Goal: Information Seeking & Learning: Learn about a topic

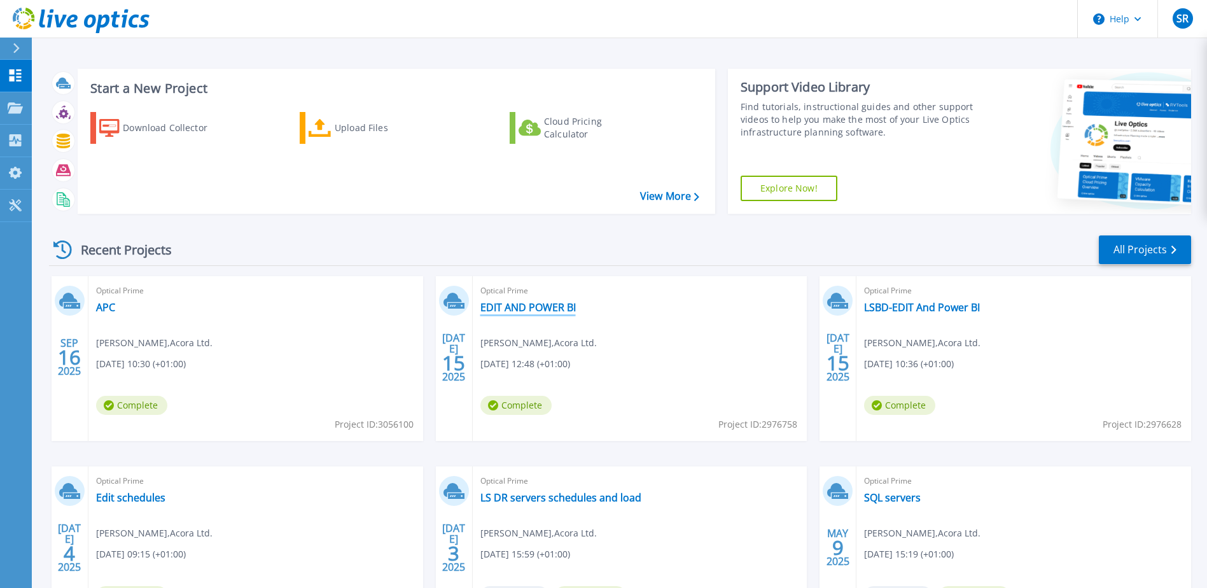
click at [530, 311] on link "EDIT AND POWER BI" at bounding box center [527, 307] width 95 height 13
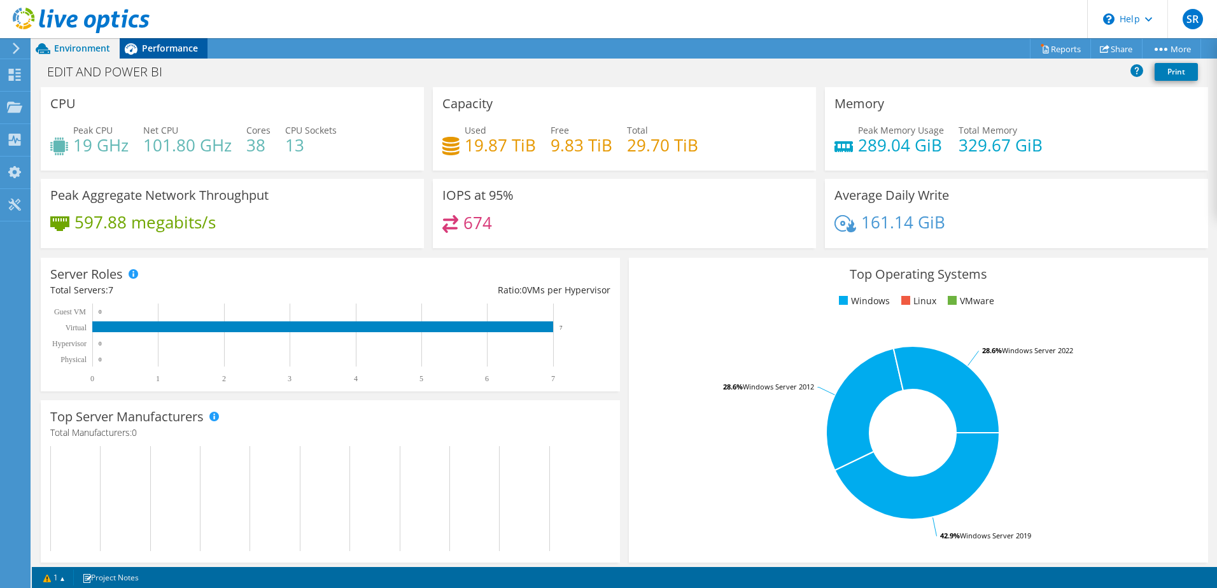
click at [166, 53] on span "Performance" at bounding box center [170, 48] width 56 height 12
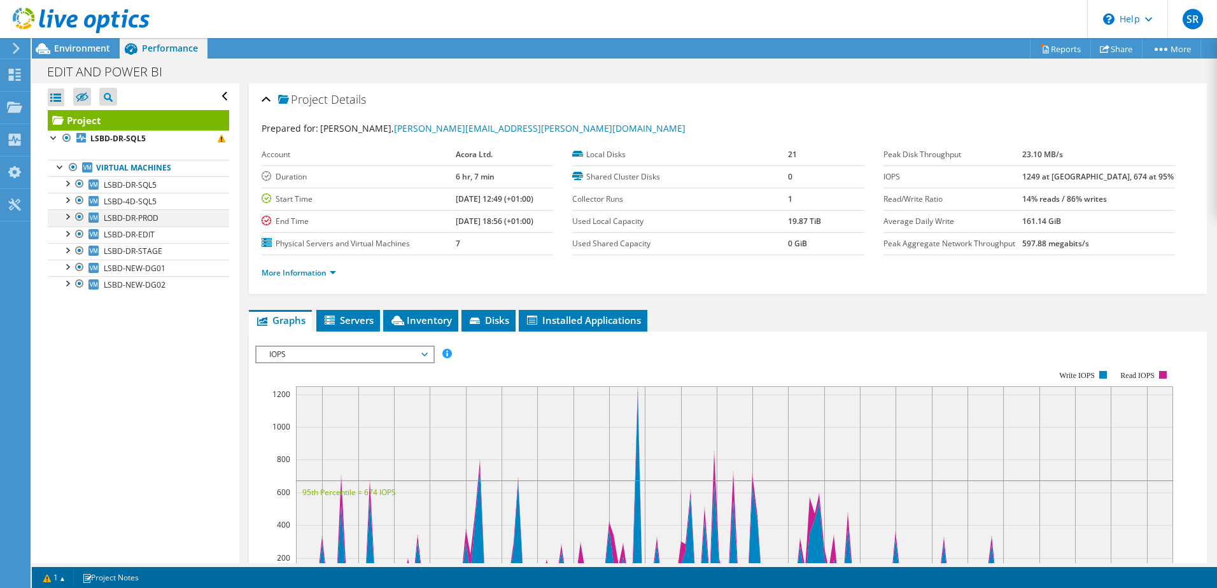
click at [68, 215] on div at bounding box center [66, 215] width 13 height 13
click at [122, 249] on link "Network Interfaces" at bounding box center [138, 251] width 181 height 17
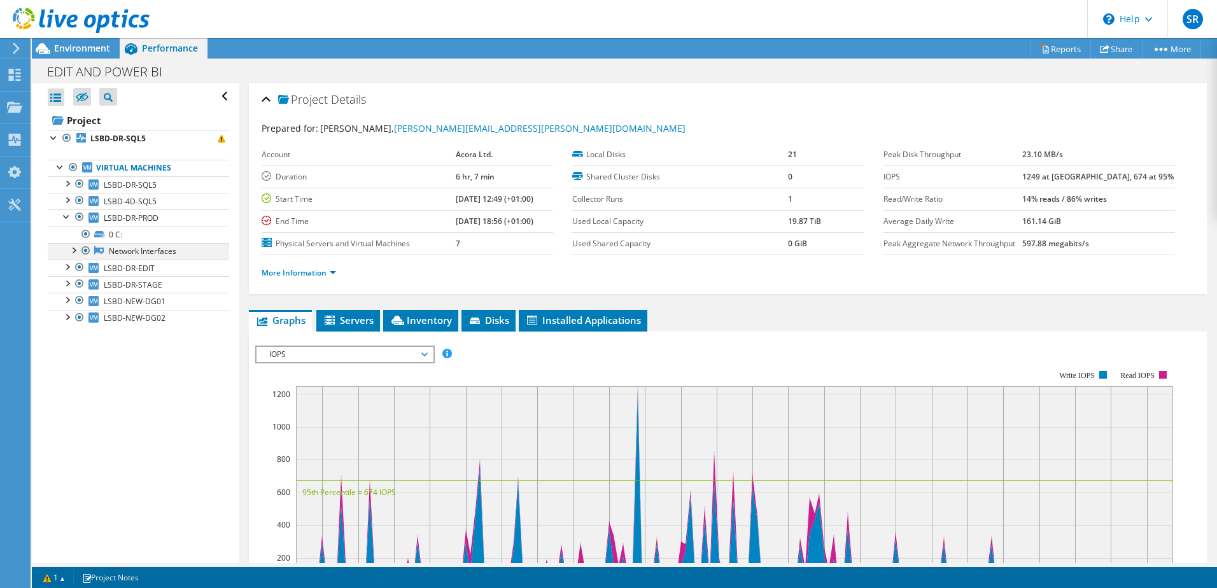
click at [87, 249] on div at bounding box center [86, 250] width 13 height 15
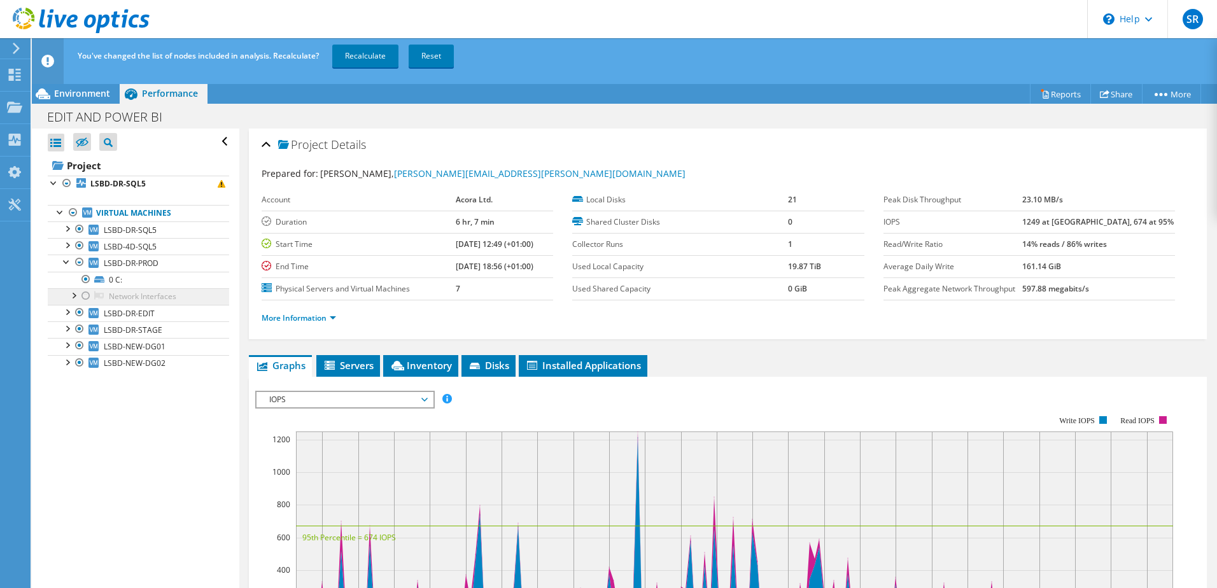
click at [102, 290] on link "Network Interfaces" at bounding box center [138, 296] width 181 height 17
click at [98, 294] on icon at bounding box center [99, 295] width 10 height 8
click at [85, 299] on div at bounding box center [86, 295] width 13 height 15
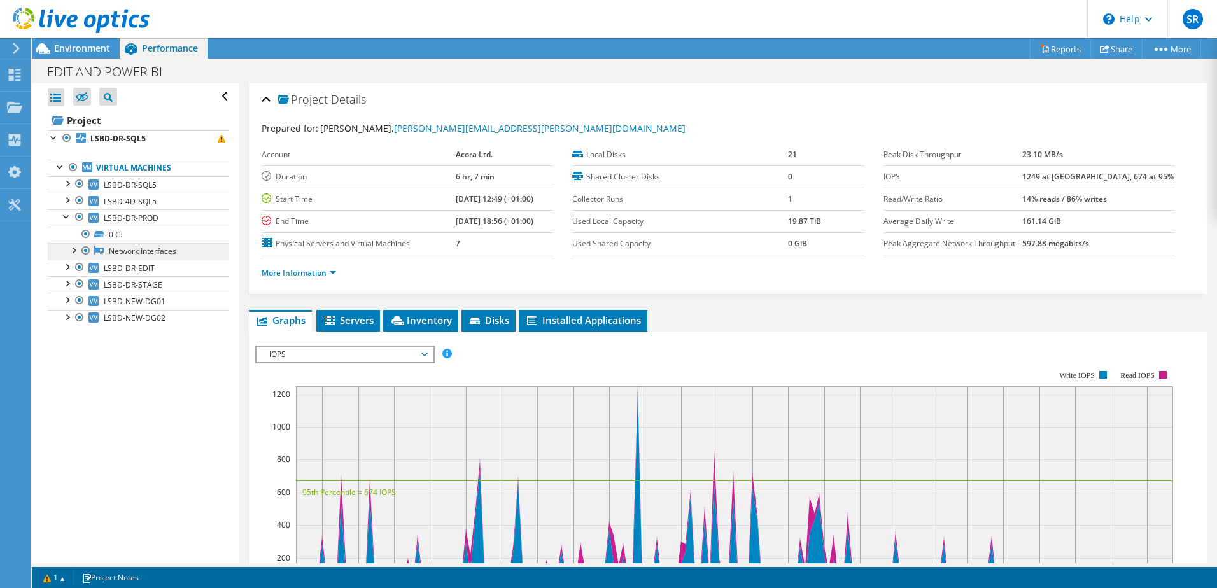
click at [164, 251] on link "Network Interfaces" at bounding box center [138, 251] width 181 height 17
click at [68, 248] on div at bounding box center [73, 249] width 13 height 13
click at [141, 269] on link "vmxnet3 Ethernet Adapter" at bounding box center [138, 268] width 181 height 17
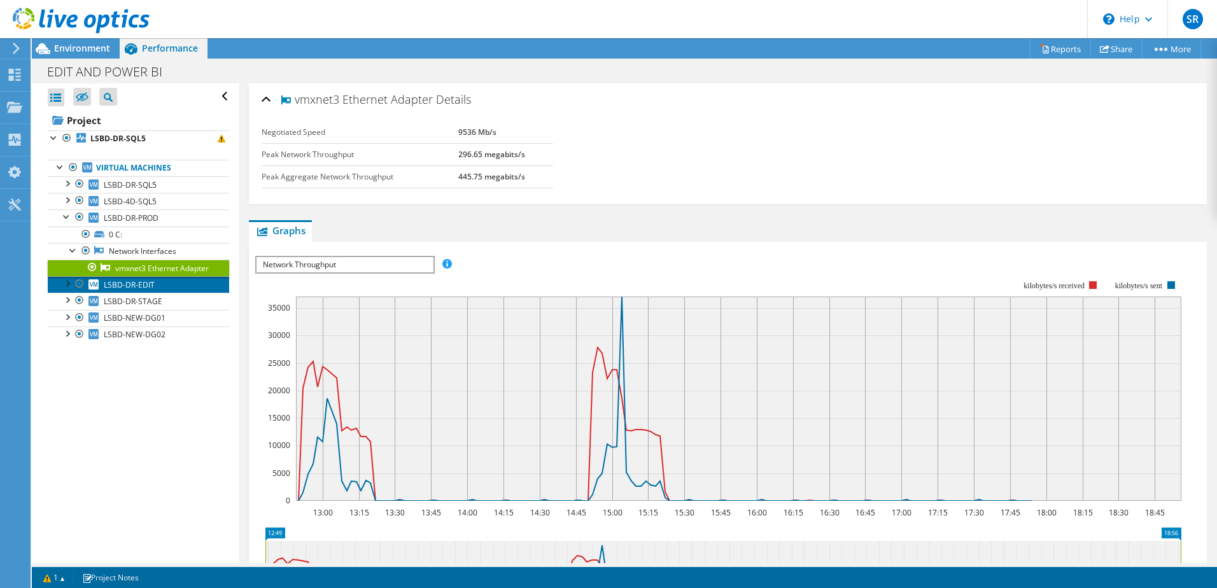
click at [140, 290] on span "LSBD-DR-EDIT" at bounding box center [129, 284] width 51 height 11
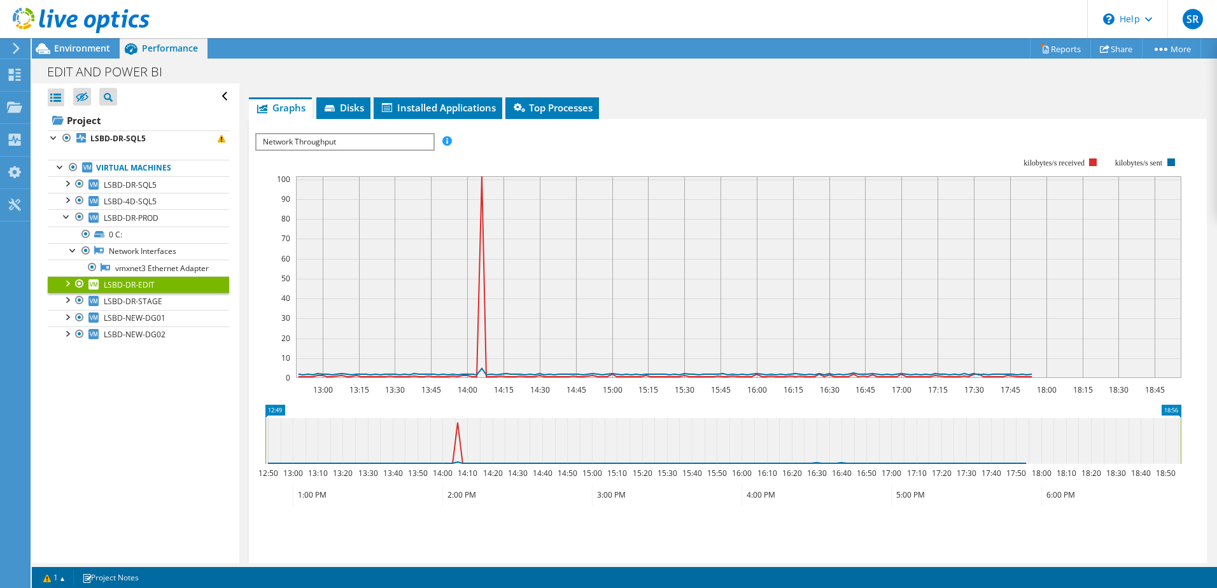
scroll to position [191, 0]
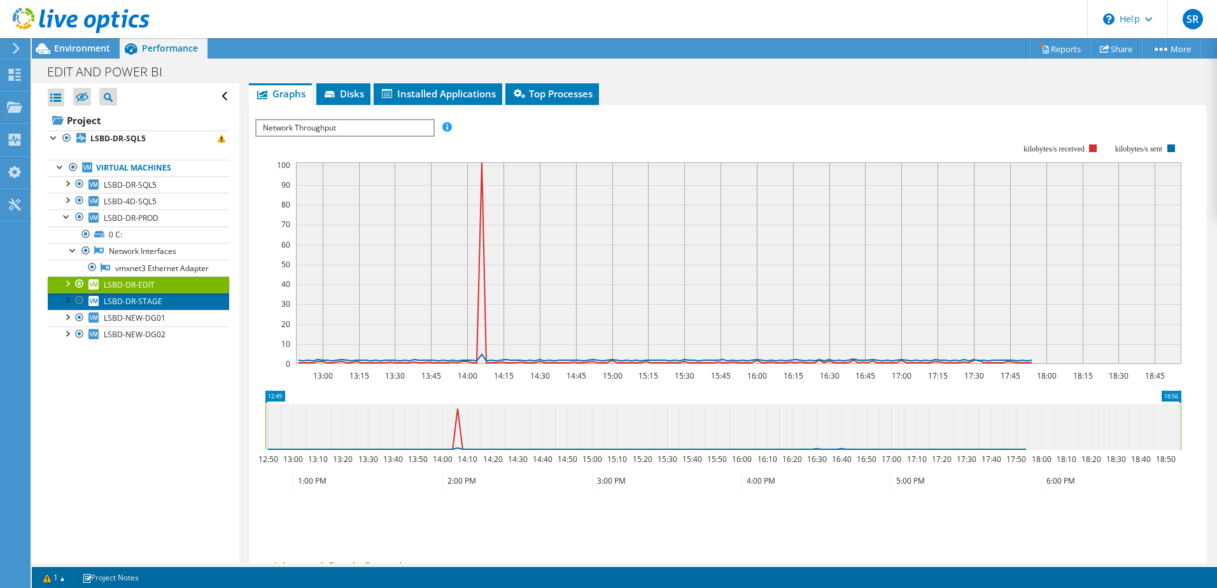
click at [132, 307] on span "LSBD-DR-STAGE" at bounding box center [133, 301] width 59 height 11
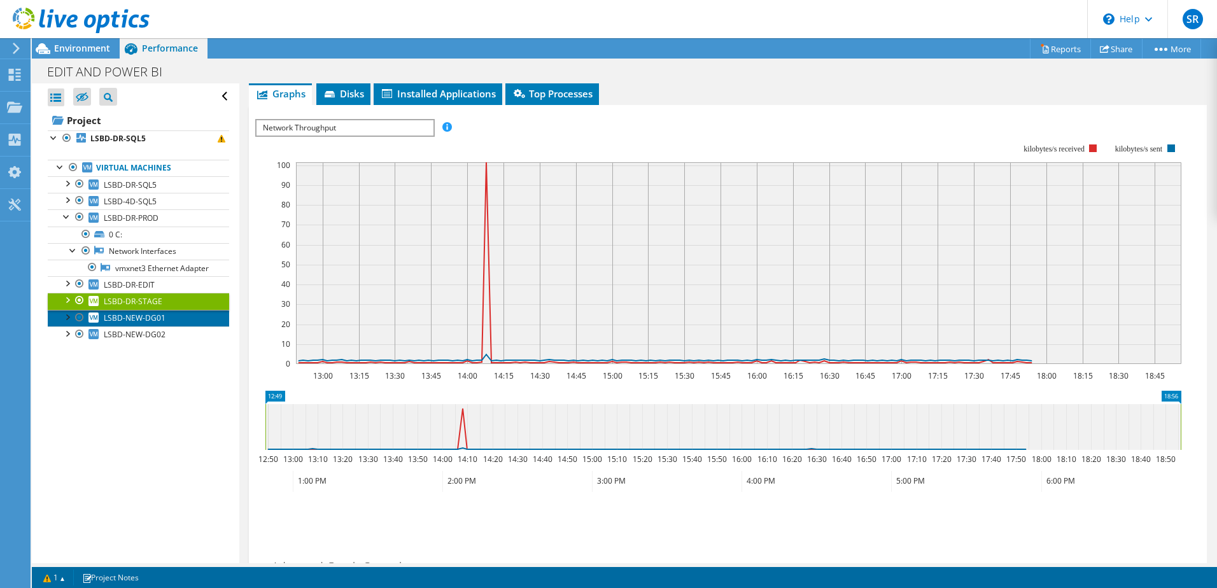
click at [134, 323] on span "LSBD-NEW-DG01" at bounding box center [135, 317] width 62 height 11
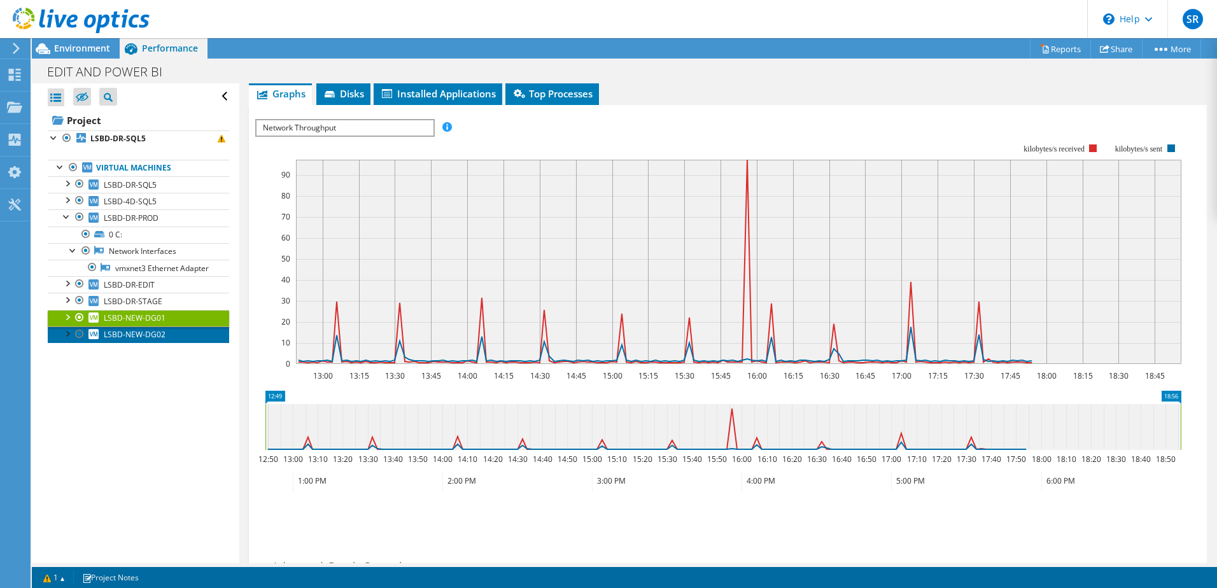
click at [148, 340] on span "LSBD-NEW-DG02" at bounding box center [135, 334] width 62 height 11
